Goal: Task Accomplishment & Management: Use online tool/utility

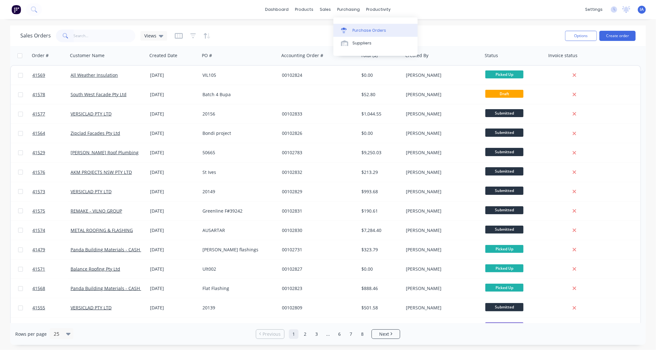
click at [374, 30] on div "Purchase Orders" at bounding box center [369, 31] width 34 height 6
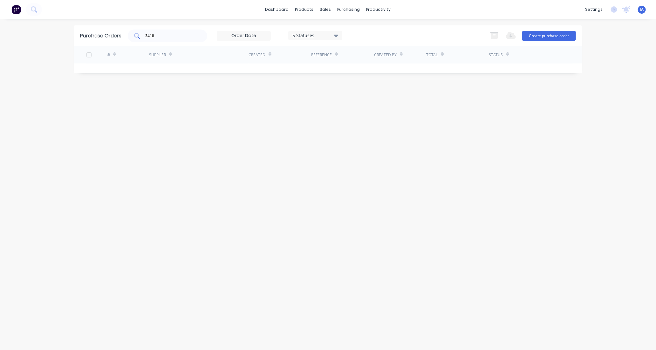
click at [161, 34] on input "3418" at bounding box center [171, 36] width 53 height 6
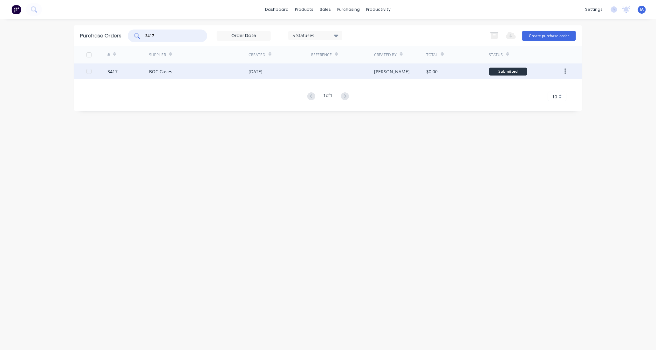
type input "3417"
click at [238, 72] on div "BOC Gases" at bounding box center [198, 72] width 99 height 16
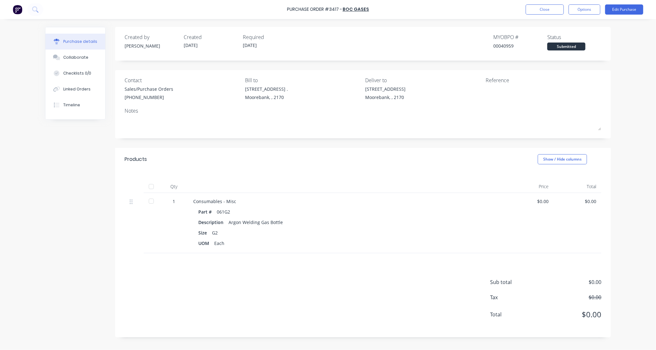
click at [150, 186] on div at bounding box center [151, 186] width 13 height 13
click at [81, 57] on div "Collaborate" at bounding box center [75, 58] width 25 height 6
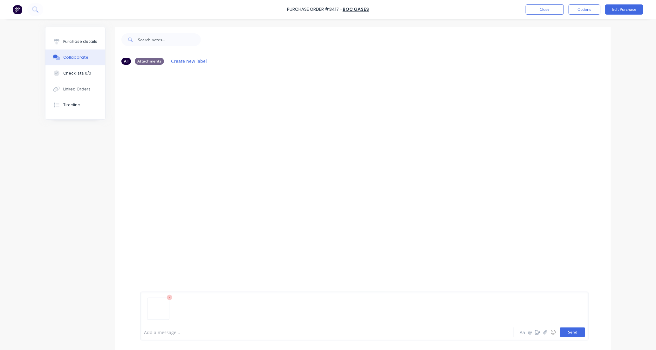
click at [573, 334] on button "Send" at bounding box center [572, 333] width 25 height 10
click at [552, 10] on button "Close" at bounding box center [545, 9] width 38 height 10
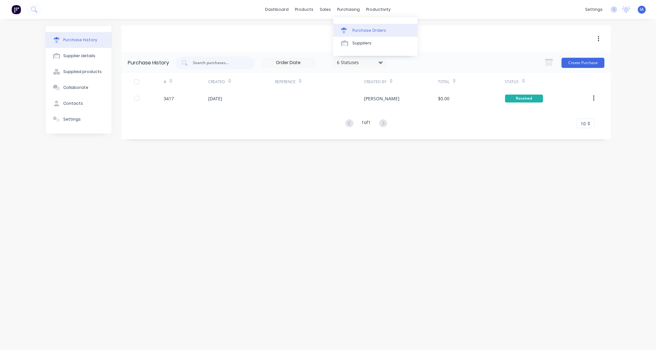
click at [375, 30] on div "Purchase Orders" at bounding box center [369, 31] width 34 height 6
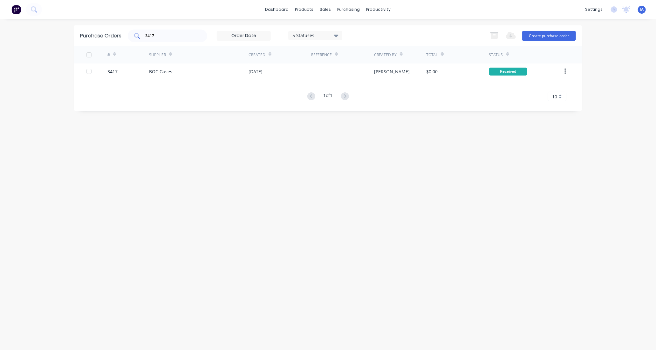
click at [174, 34] on input "3417" at bounding box center [171, 36] width 53 height 6
type input "3"
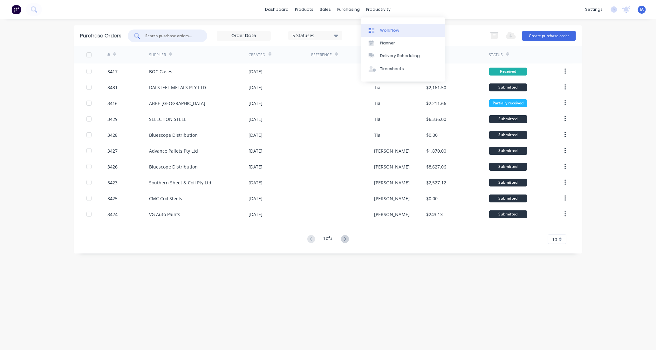
click at [396, 29] on div "Workflow" at bounding box center [389, 31] width 19 height 6
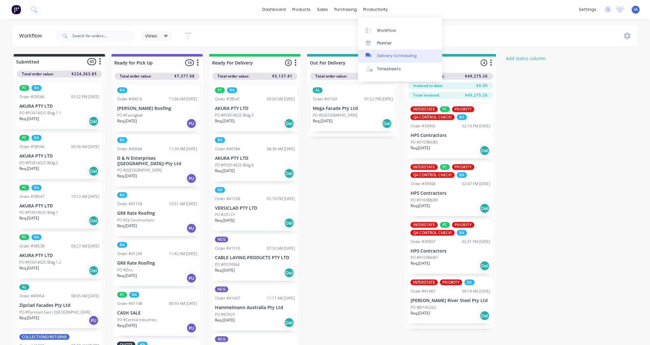
click at [393, 55] on div "Delivery Scheduling" at bounding box center [397, 56] width 40 height 6
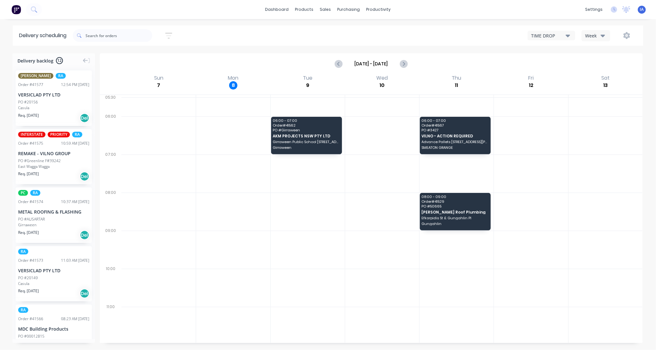
click at [568, 36] on icon "button" at bounding box center [568, 36] width 4 height 3
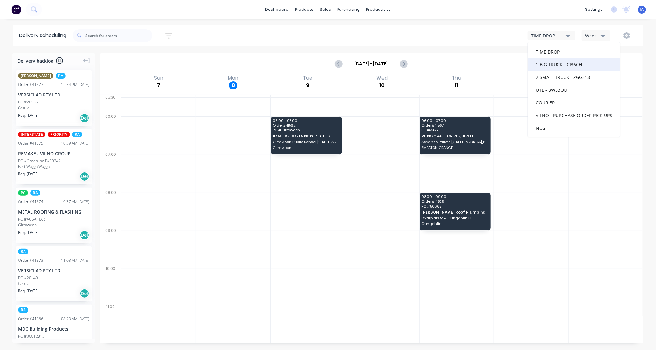
click at [558, 62] on div "1 BIG TRUCK - CI36CH" at bounding box center [574, 64] width 92 height 13
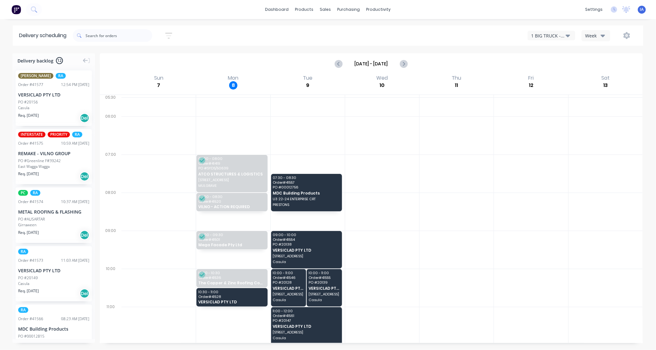
click at [569, 35] on icon "button" at bounding box center [568, 36] width 4 height 3
click at [554, 76] on div "2 SMALL TRUCK - ZGG518" at bounding box center [574, 77] width 92 height 13
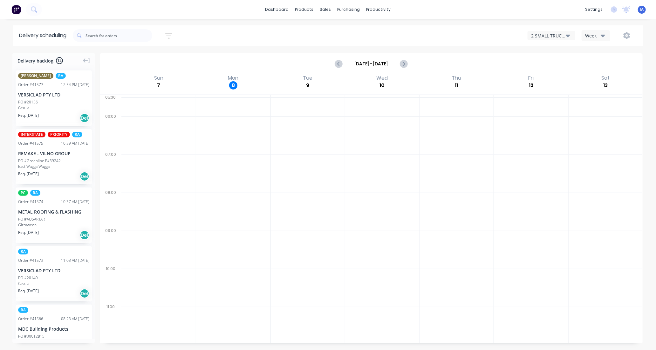
click at [568, 33] on icon "button" at bounding box center [568, 35] width 4 height 7
click at [602, 37] on icon "button" at bounding box center [603, 36] width 4 height 3
click at [602, 67] on div "Vehicle" at bounding box center [613, 65] width 63 height 13
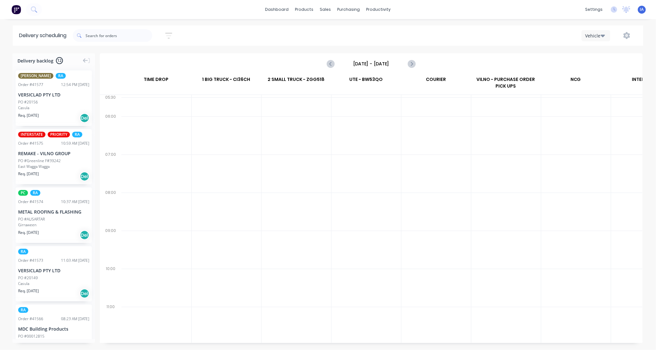
scroll to position [0, 0]
click at [409, 65] on icon "Next page" at bounding box center [411, 64] width 8 height 8
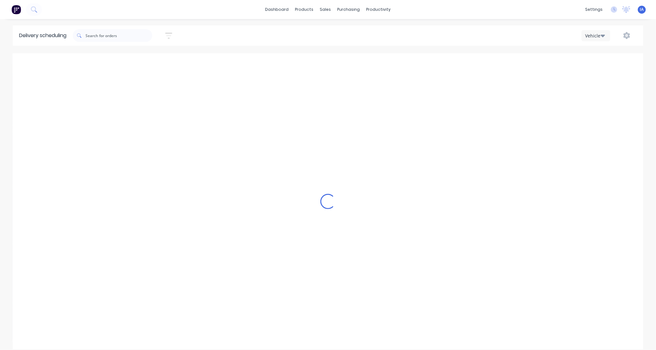
type input "[DATE] - [DATE]"
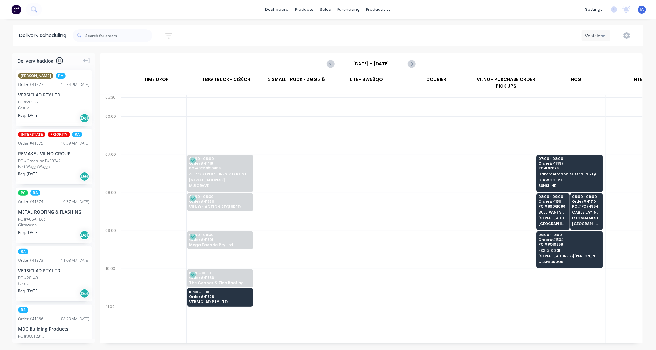
scroll to position [0, 0]
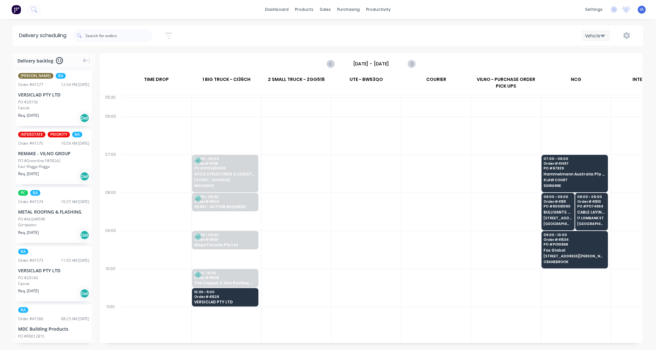
click at [601, 34] on icon "button" at bounding box center [603, 35] width 4 height 7
click at [606, 54] on div "Week" at bounding box center [613, 52] width 63 height 13
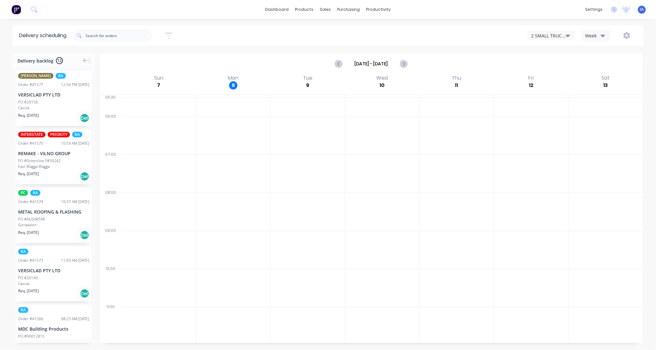
click at [568, 35] on icon "button" at bounding box center [568, 36] width 4 height 3
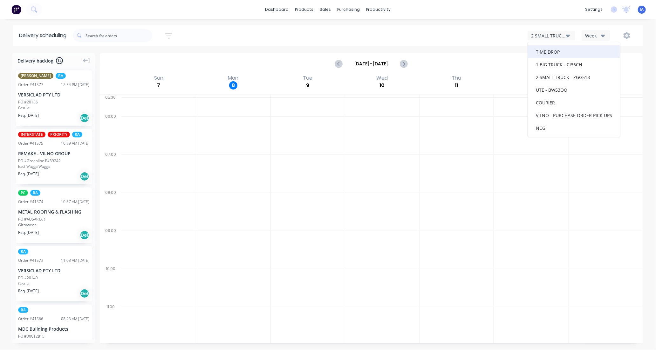
click at [565, 52] on div "TIME DROP" at bounding box center [574, 51] width 92 height 13
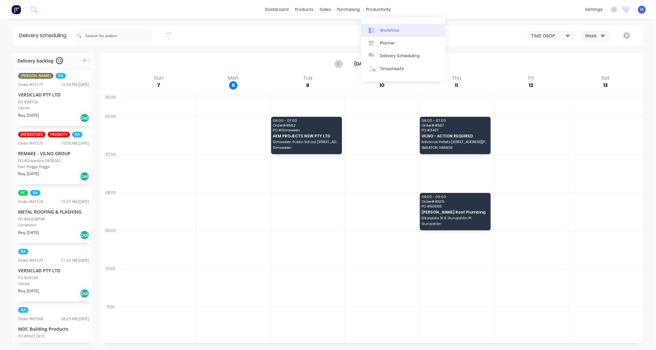
click at [398, 30] on link "Workflow" at bounding box center [403, 30] width 84 height 13
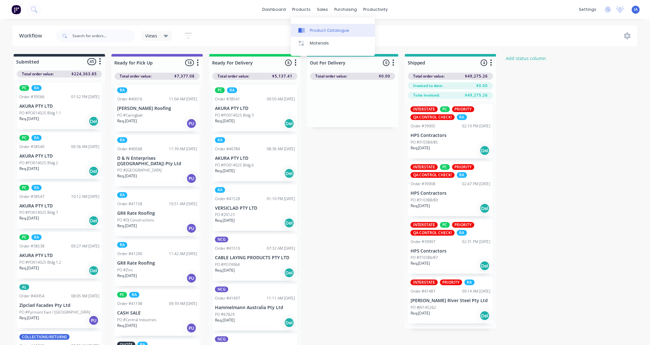
click at [318, 29] on div "Product Catalogue" at bounding box center [329, 31] width 39 height 6
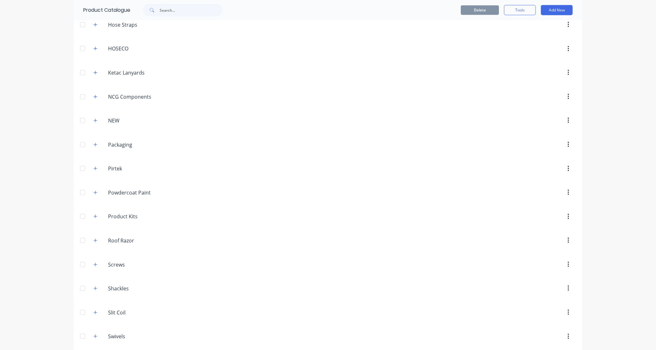
scroll to position [318, 0]
click at [93, 240] on icon "button" at bounding box center [95, 237] width 4 height 4
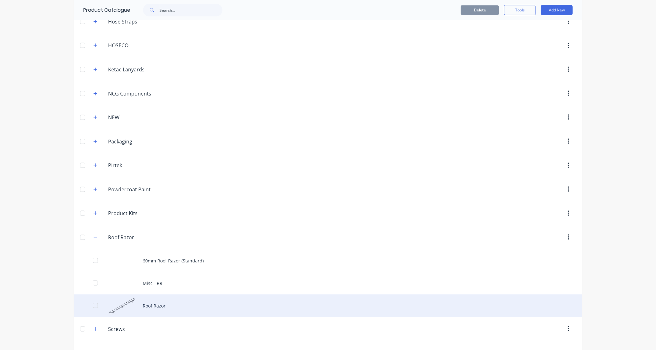
click at [173, 309] on div "Roof Razor" at bounding box center [328, 306] width 508 height 23
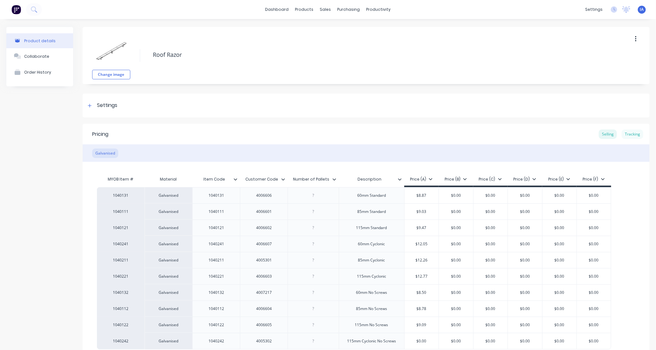
click at [628, 133] on div "Tracking" at bounding box center [633, 135] width 22 height 10
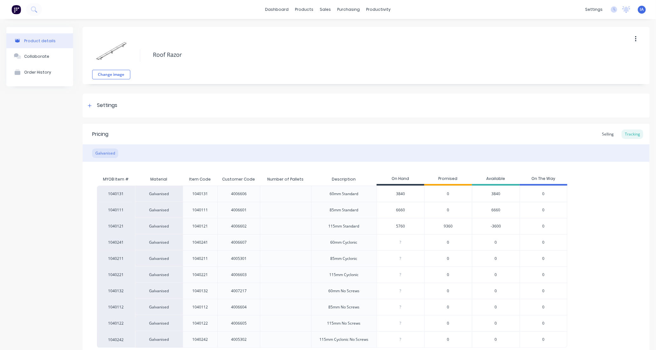
click at [393, 225] on input "5760" at bounding box center [400, 227] width 47 height 6
type input "0"
type input "8100"
click at [597, 237] on div "1040131 Galvanised 1040131 4006606 60mm Standard 3840 0 3840 0 1040111 Galvanis…" at bounding box center [366, 267] width 538 height 162
click at [597, 239] on div "1040131 Galvanised 1040131 4006606 60mm Standard 3840 0 3840 0 1040111 Galvanis…" at bounding box center [366, 267] width 538 height 162
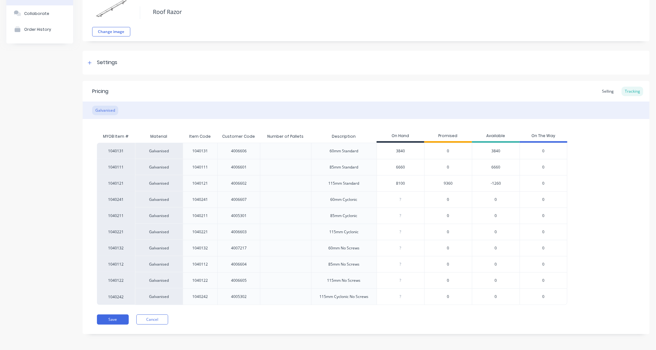
scroll to position [45, 0]
click at [117, 319] on button "Save" at bounding box center [113, 318] width 32 height 10
